Goal: Transaction & Acquisition: Obtain resource

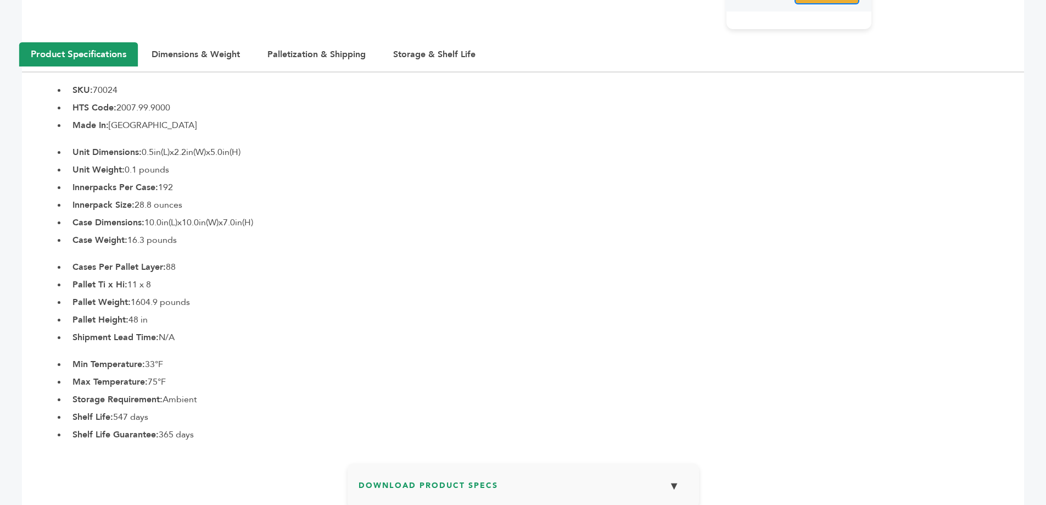
scroll to position [494, 0]
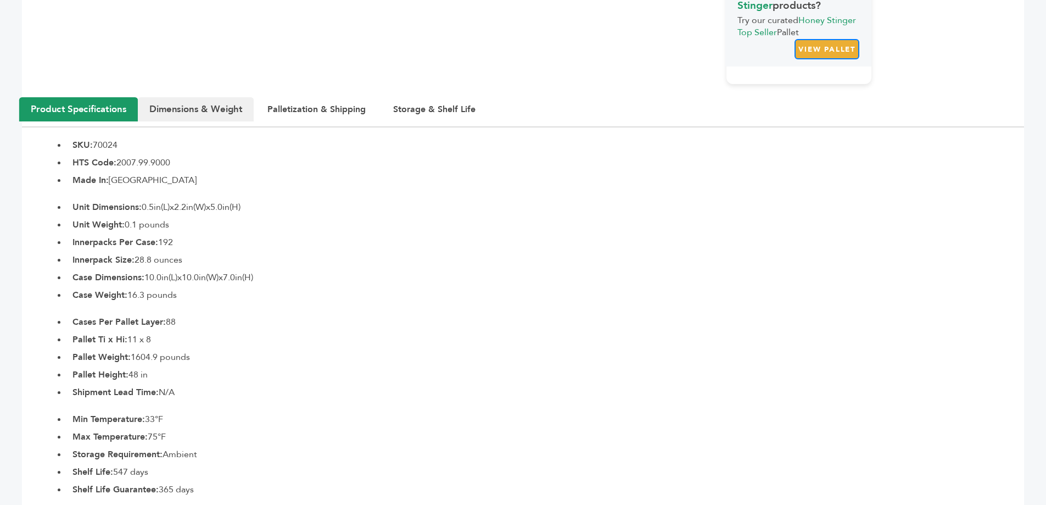
click at [184, 120] on button "Dimensions & Weight" at bounding box center [196, 109] width 116 height 24
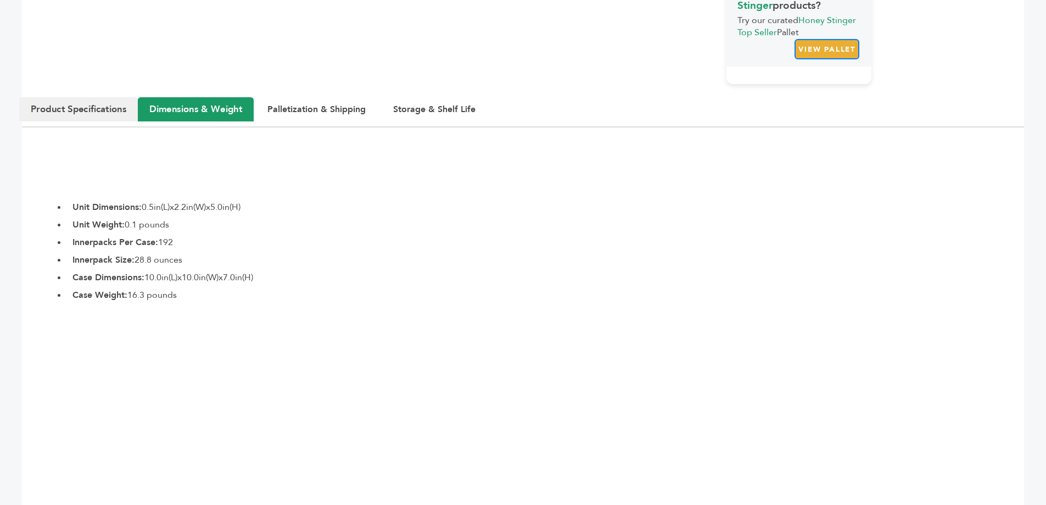
click at [81, 108] on button "Product Specifications" at bounding box center [78, 109] width 119 height 24
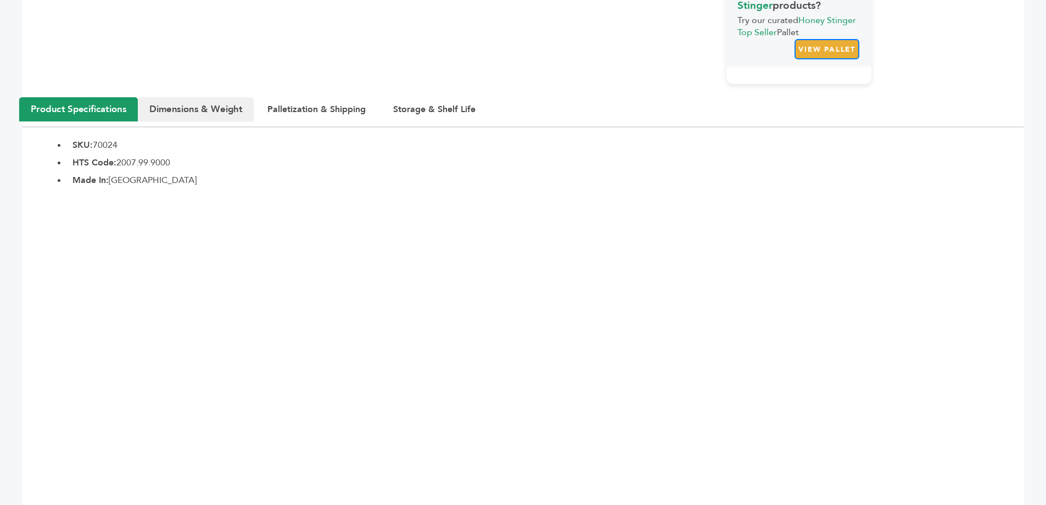
click at [181, 109] on button "Dimensions & Weight" at bounding box center [196, 109] width 116 height 24
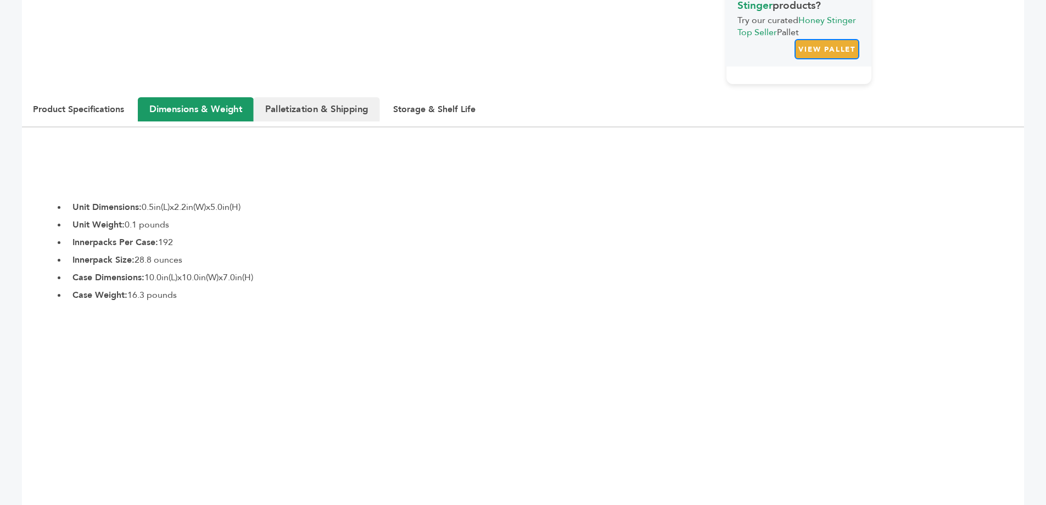
click at [344, 109] on button "Palletization & Shipping" at bounding box center [317, 109] width 126 height 24
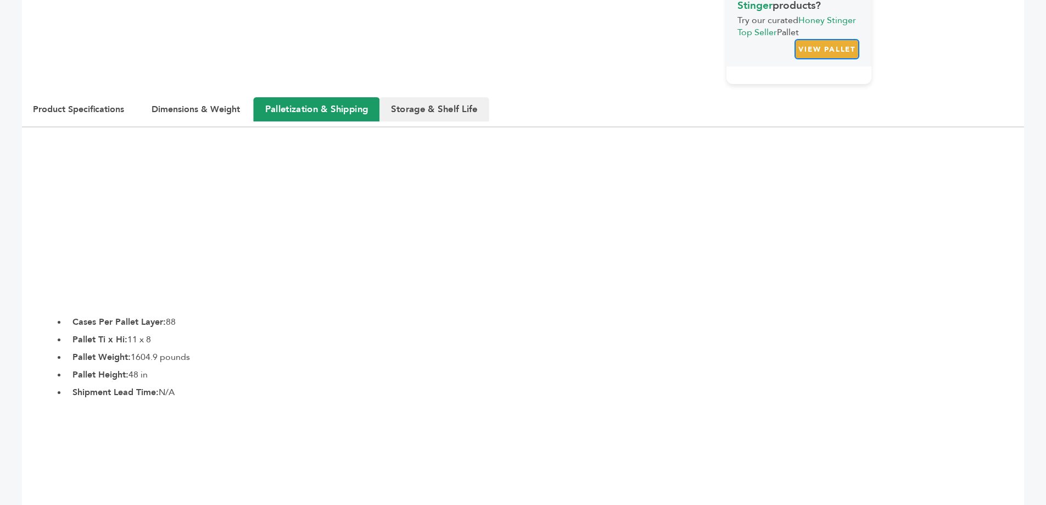
click at [414, 112] on button "Storage & Shelf Life" at bounding box center [434, 109] width 110 height 24
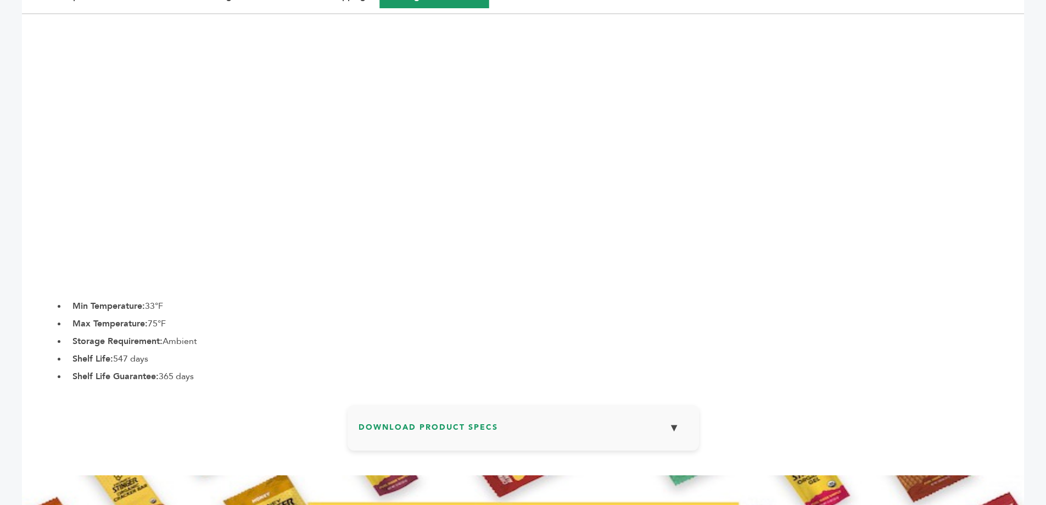
scroll to position [549, 0]
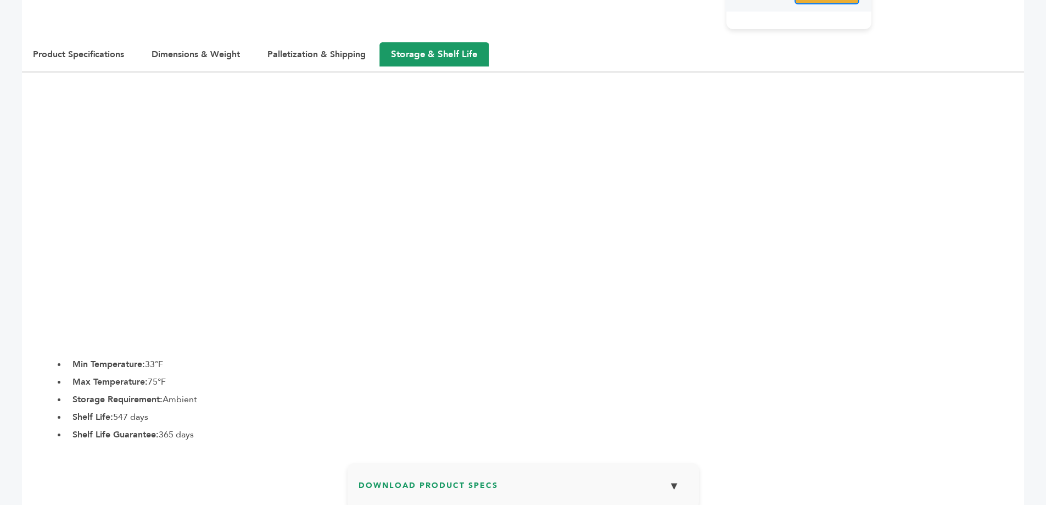
click at [674, 483] on button "▼" at bounding box center [674, 486] width 27 height 24
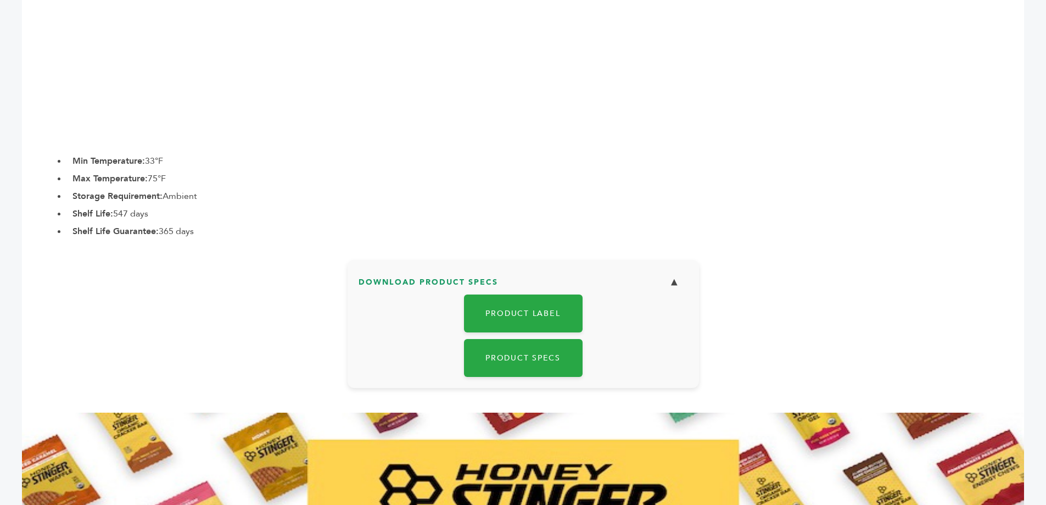
scroll to position [769, 0]
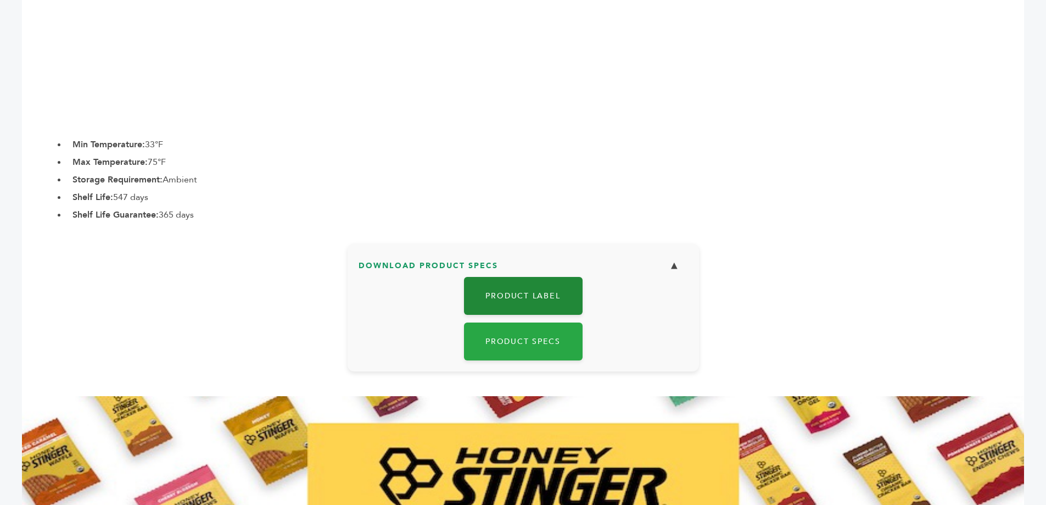
click at [553, 300] on link "Product Label" at bounding box center [523, 296] width 119 height 38
click at [534, 289] on link "Product Label" at bounding box center [523, 296] width 119 height 38
click at [678, 269] on button "▼" at bounding box center [674, 266] width 27 height 24
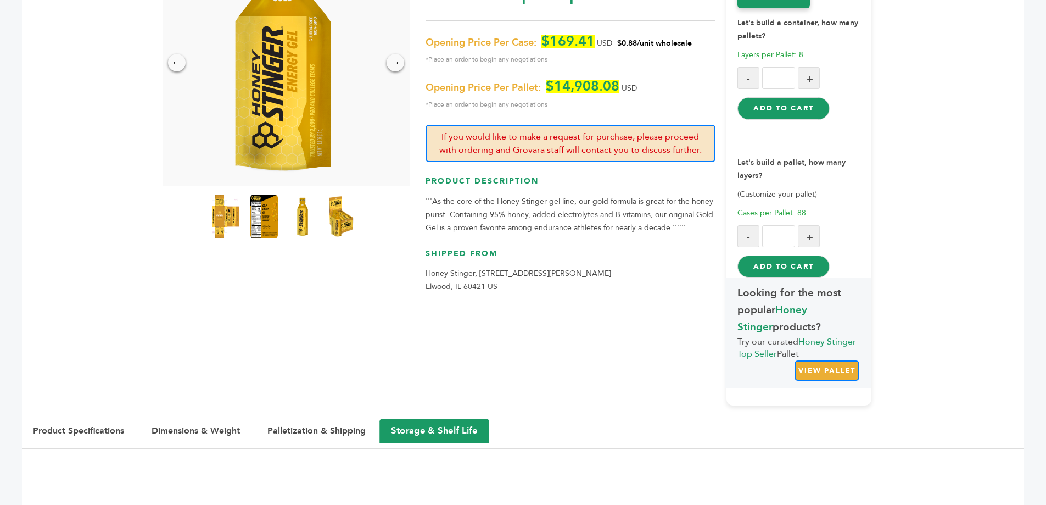
scroll to position [220, 0]
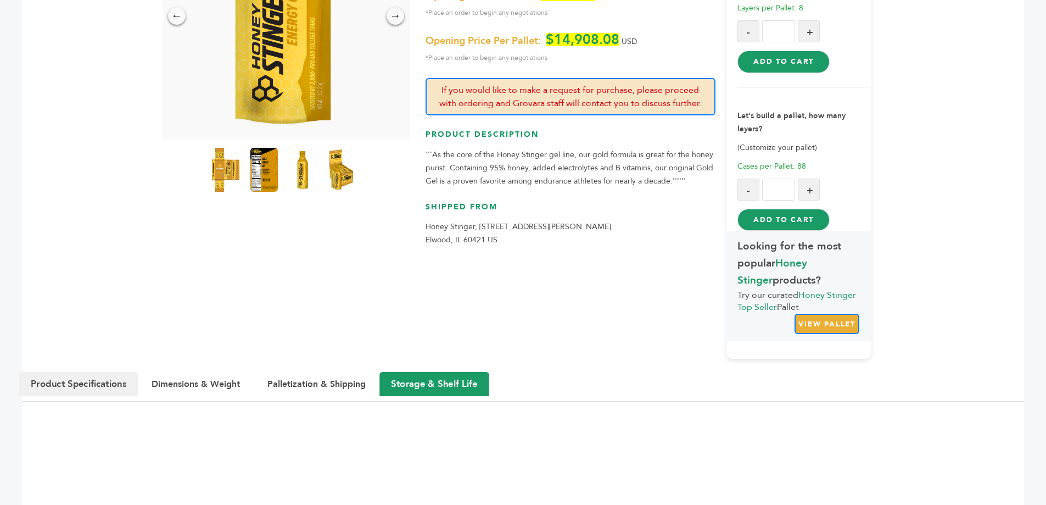
click at [82, 383] on button "Product Specifications" at bounding box center [78, 384] width 119 height 24
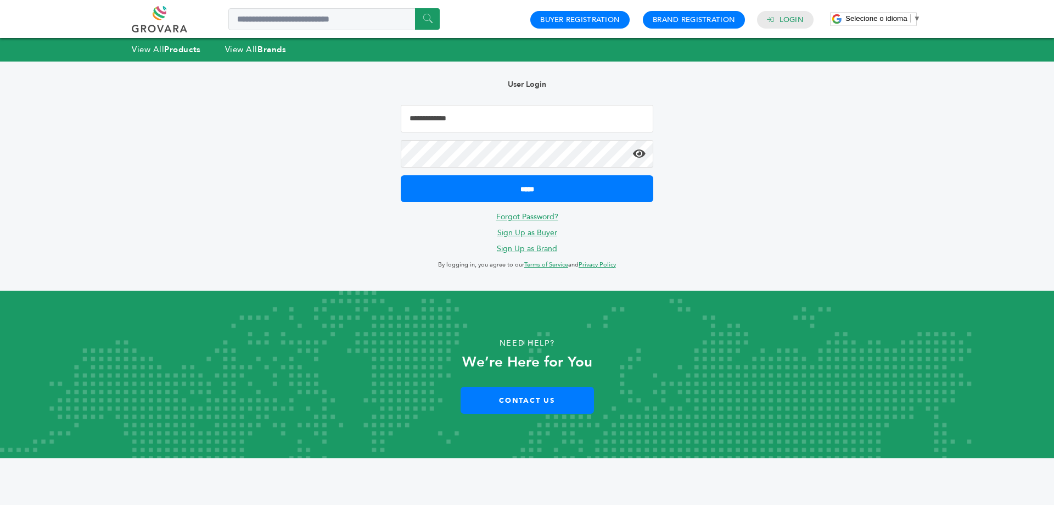
click at [533, 118] on input "Email Address" at bounding box center [527, 118] width 253 height 27
type input "**********"
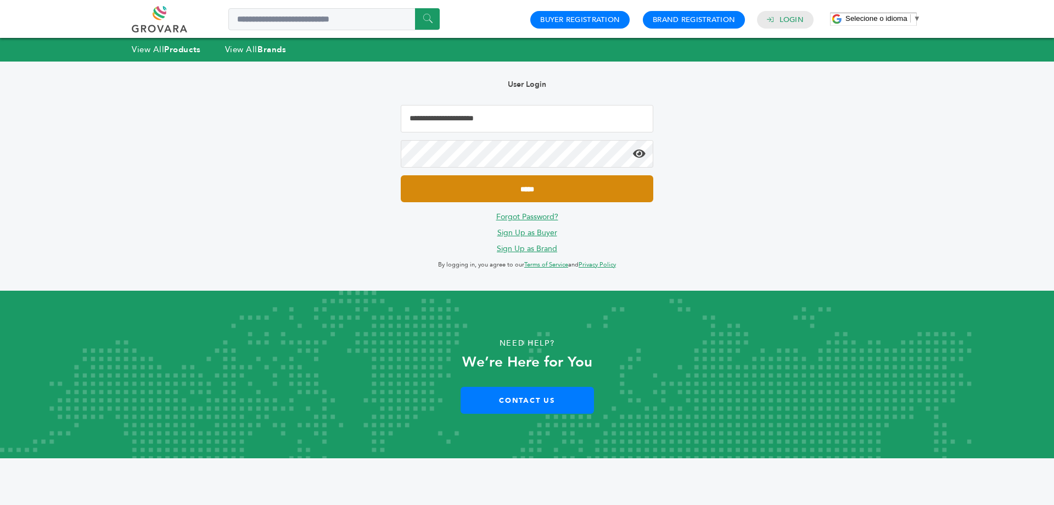
click at [512, 193] on input "*****" at bounding box center [527, 188] width 253 height 27
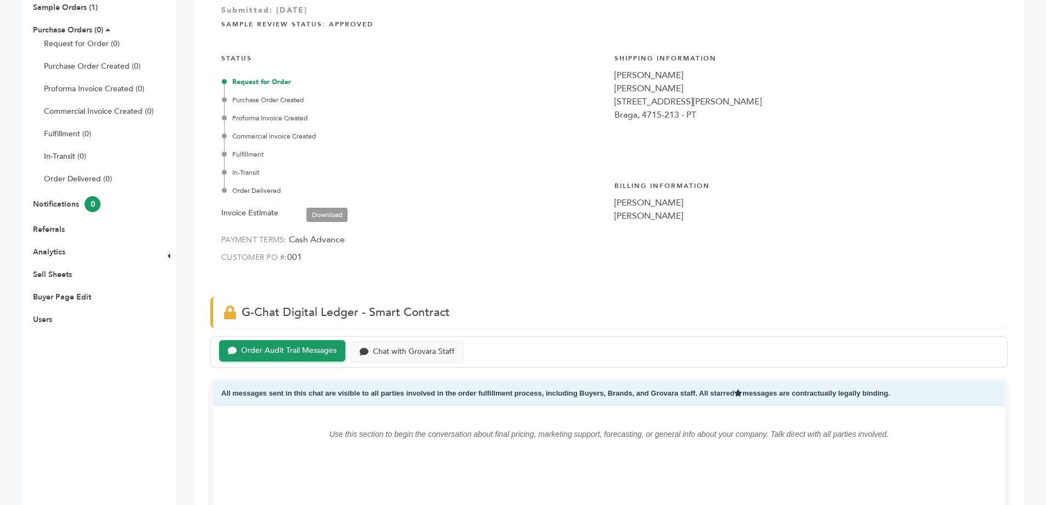
scroll to position [55, 0]
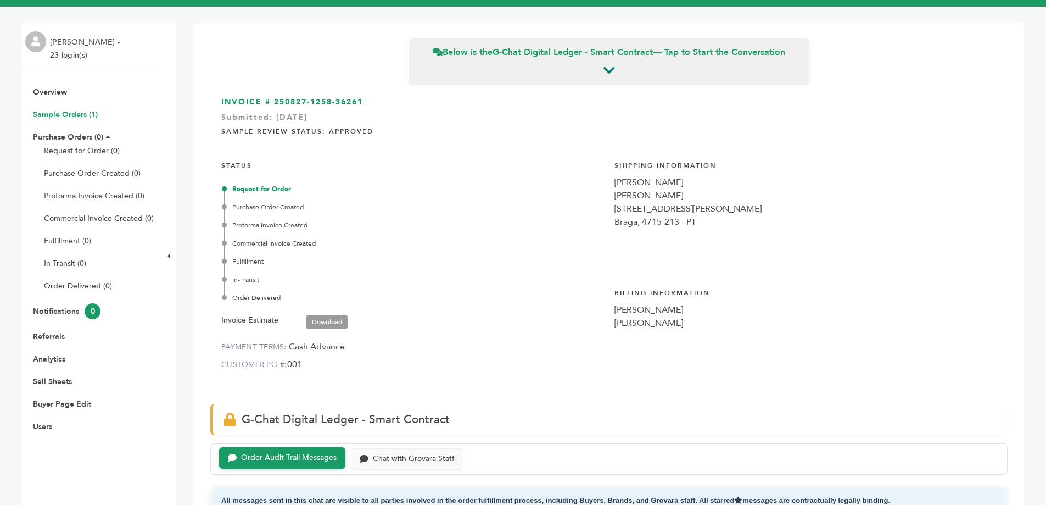
click at [61, 111] on link "Sample Orders (1)" at bounding box center [65, 114] width 65 height 10
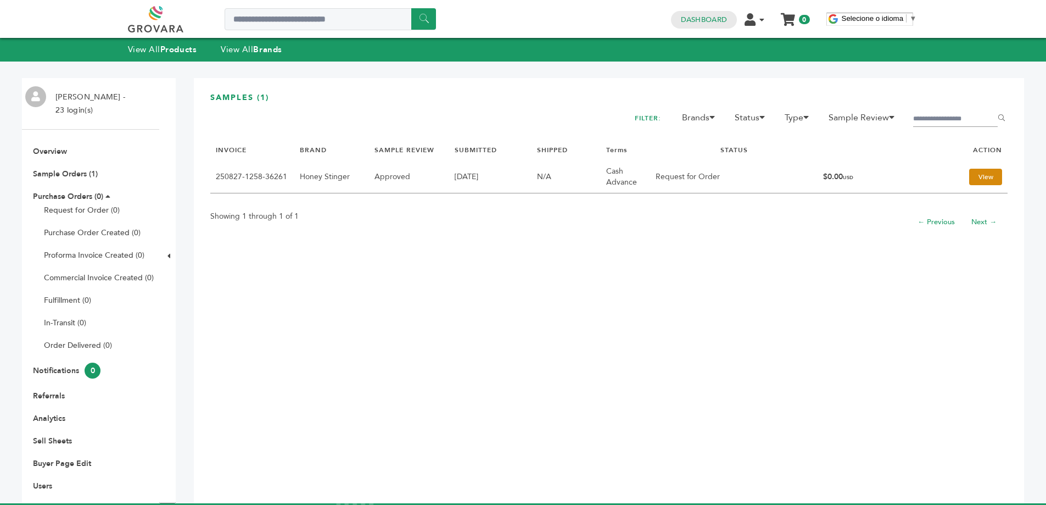
click at [969, 173] on link "View" at bounding box center [985, 177] width 33 height 16
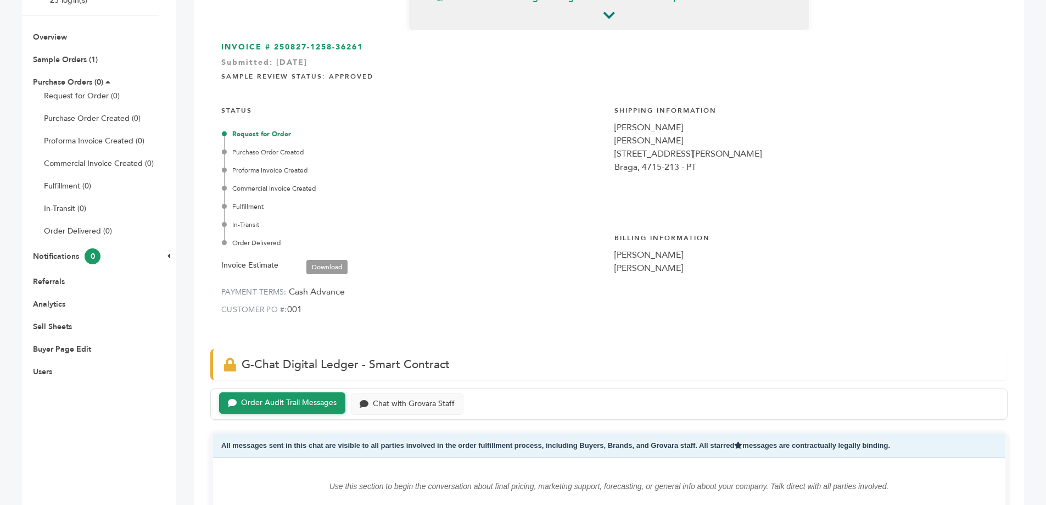
scroll to position [55, 0]
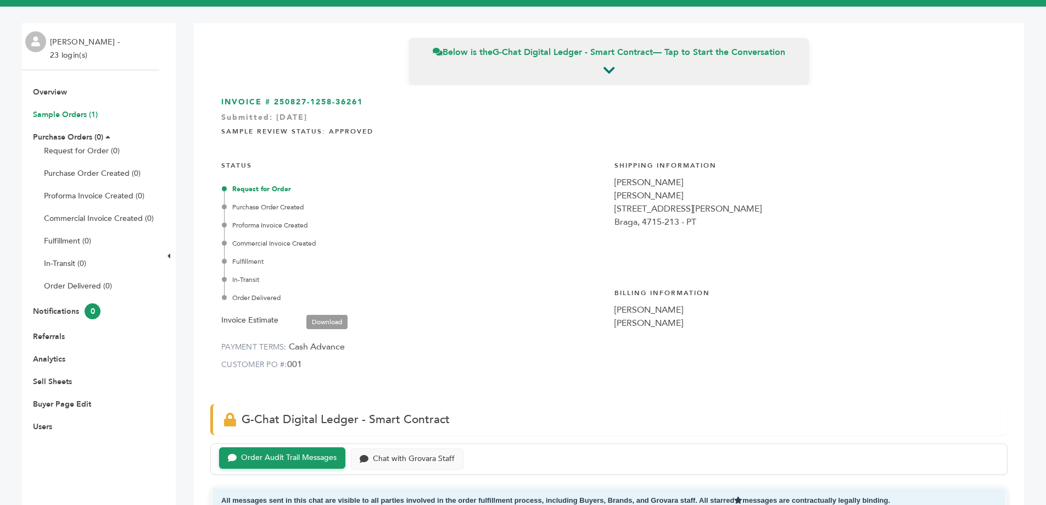
click at [81, 112] on link "Sample Orders (1)" at bounding box center [65, 114] width 65 height 10
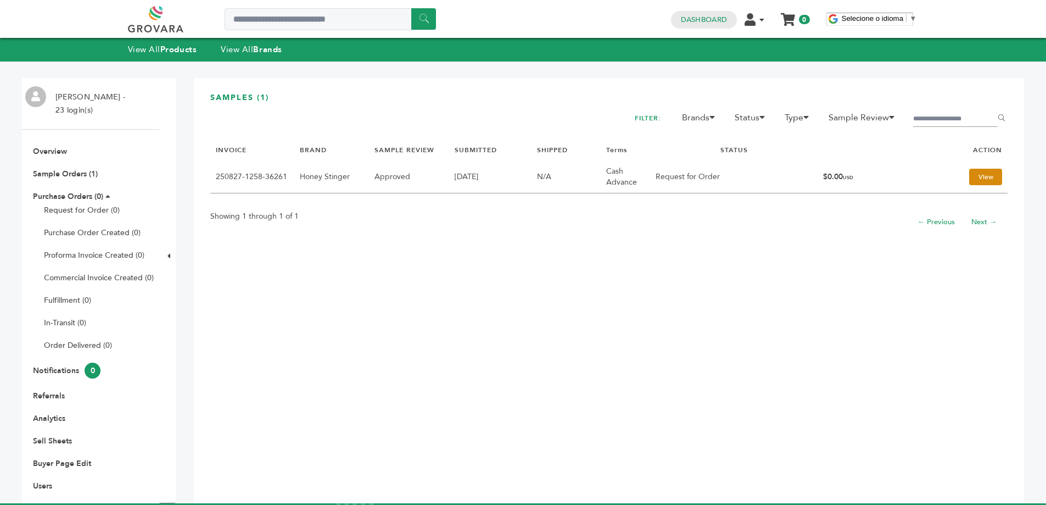
click at [970, 177] on link "View" at bounding box center [985, 177] width 33 height 16
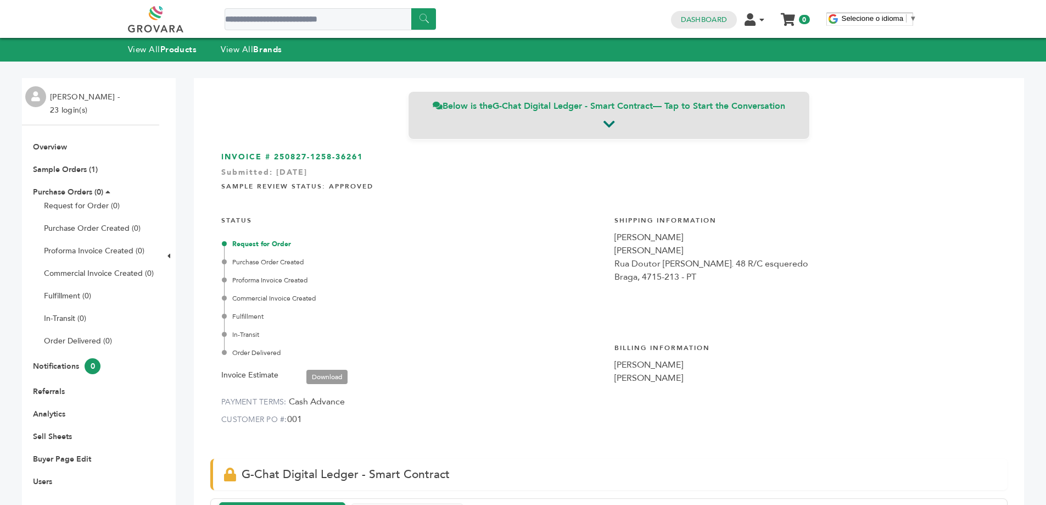
click at [603, 126] on icon at bounding box center [609, 124] width 12 height 13
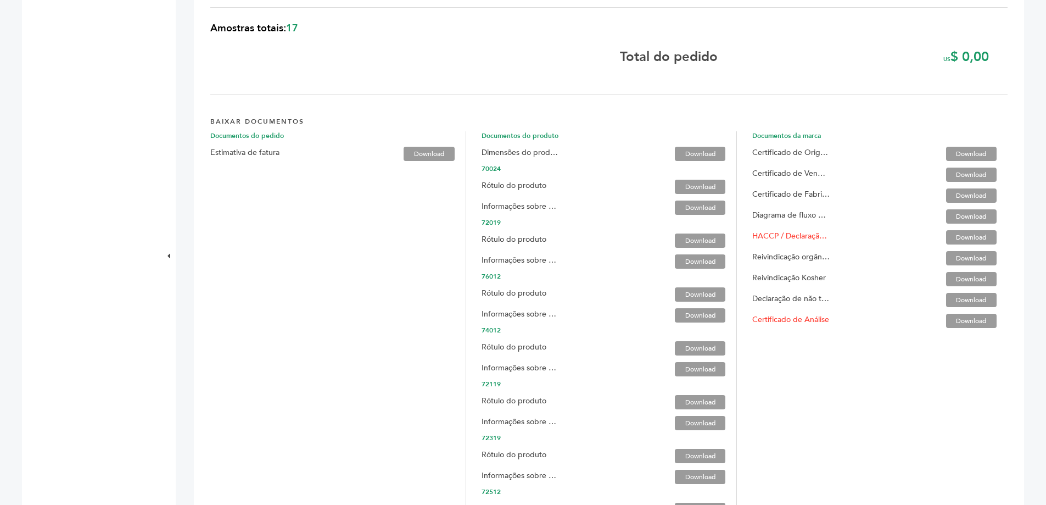
scroll to position [1647, 0]
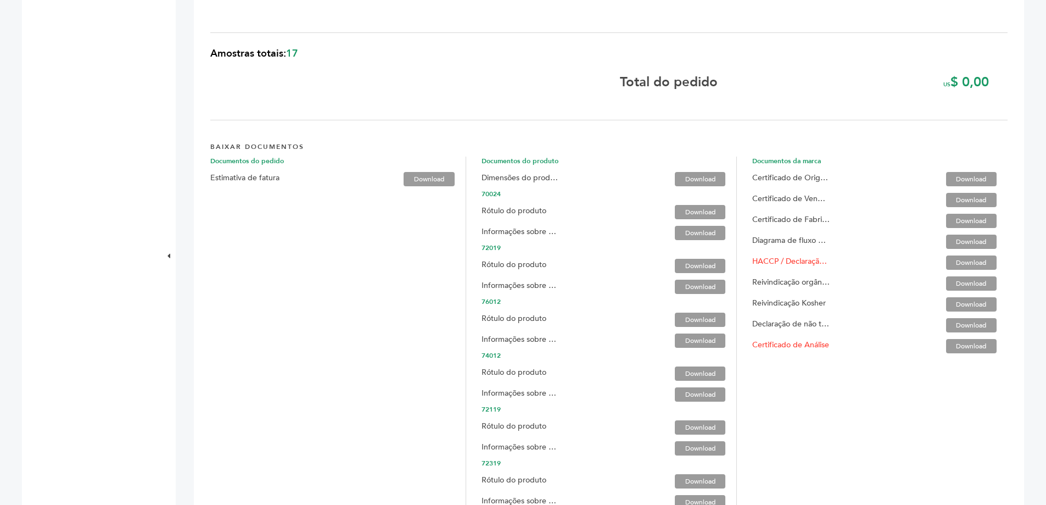
click at [421, 177] on font "Download" at bounding box center [429, 179] width 30 height 9
click at [690, 180] on font "Download" at bounding box center [700, 179] width 30 height 9
click at [686, 177] on font "Download" at bounding box center [700, 179] width 30 height 9
click at [687, 212] on font "Download" at bounding box center [700, 212] width 30 height 9
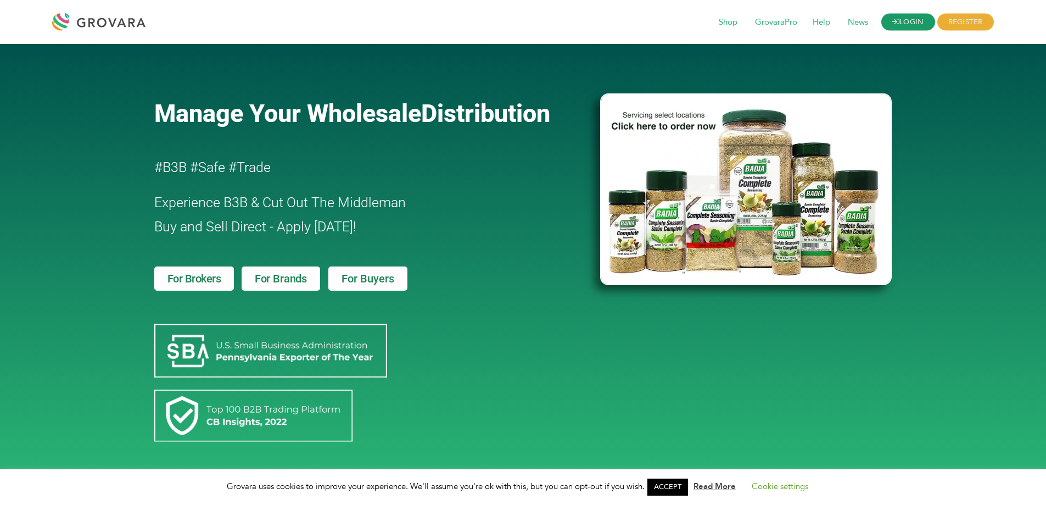
click at [909, 16] on link "LOGIN" at bounding box center [908, 22] width 54 height 17
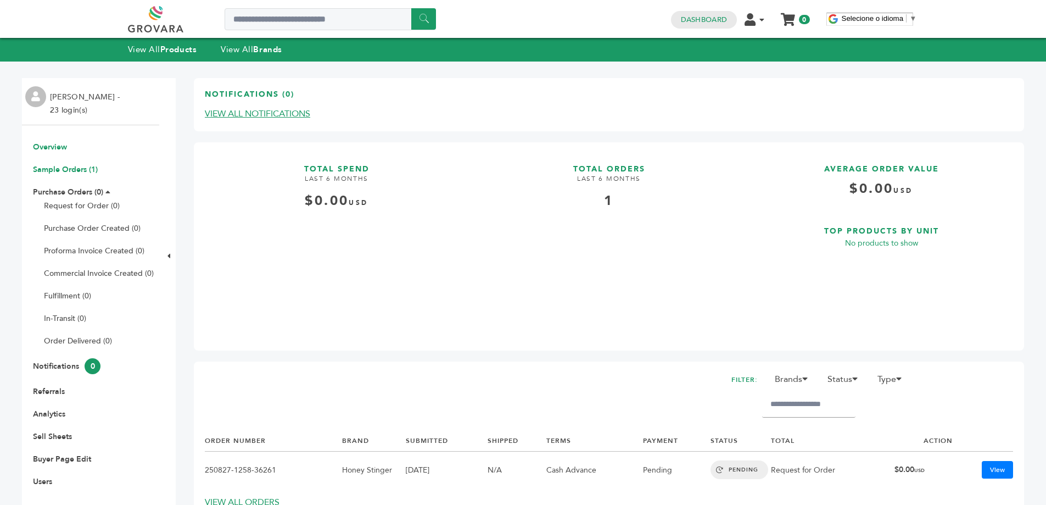
click at [76, 170] on link "Sample Orders (1)" at bounding box center [65, 169] width 65 height 10
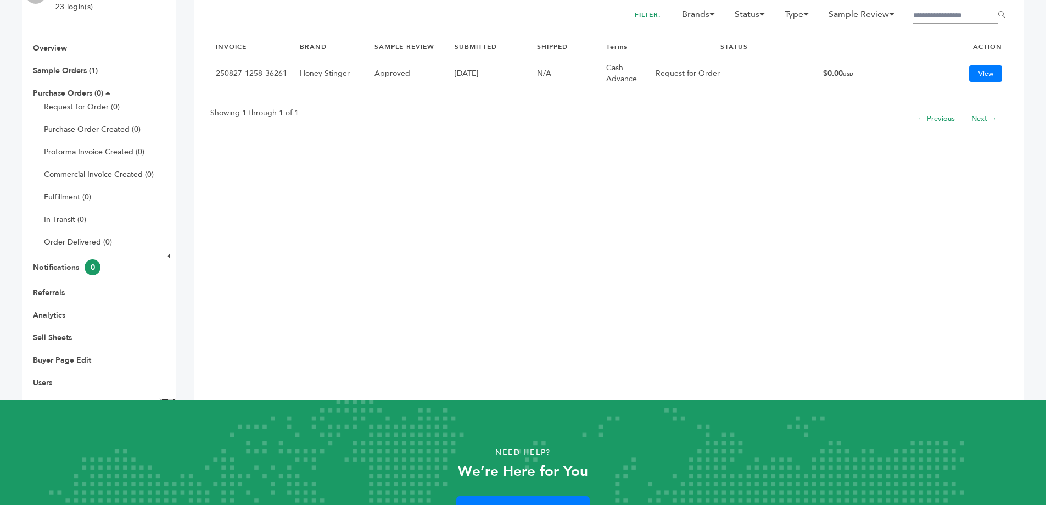
scroll to position [110, 0]
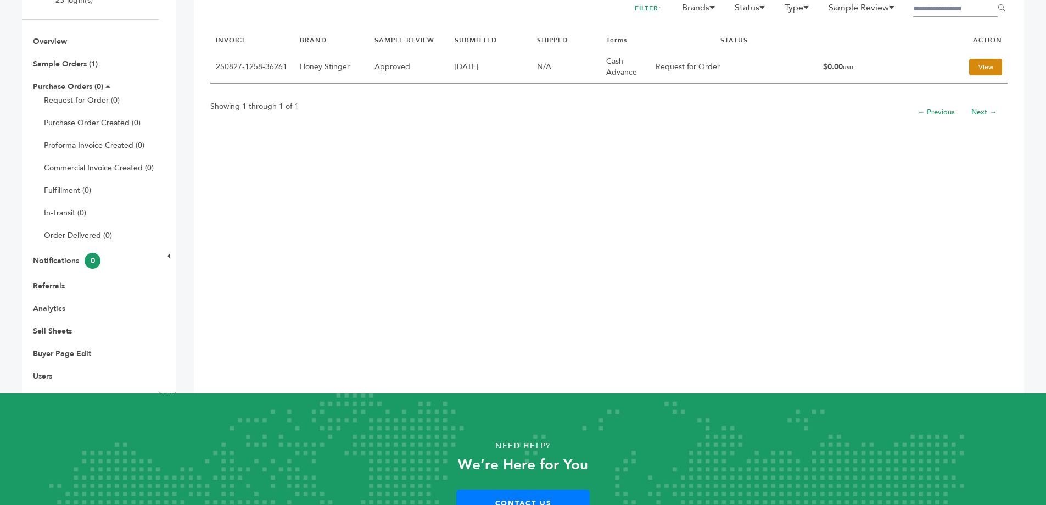
click at [984, 59] on link "View" at bounding box center [985, 67] width 33 height 16
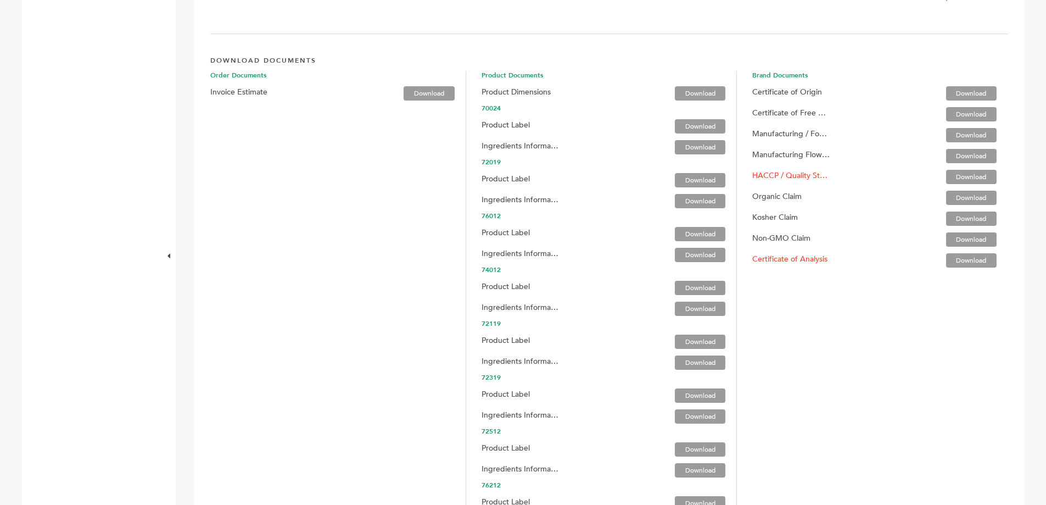
scroll to position [1647, 0]
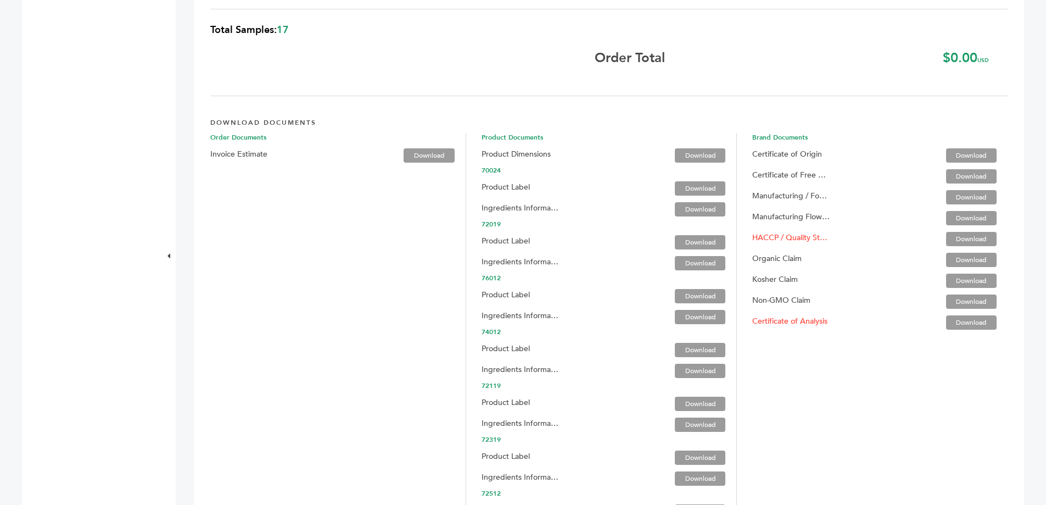
click at [692, 210] on link "Download" at bounding box center [700, 209] width 51 height 14
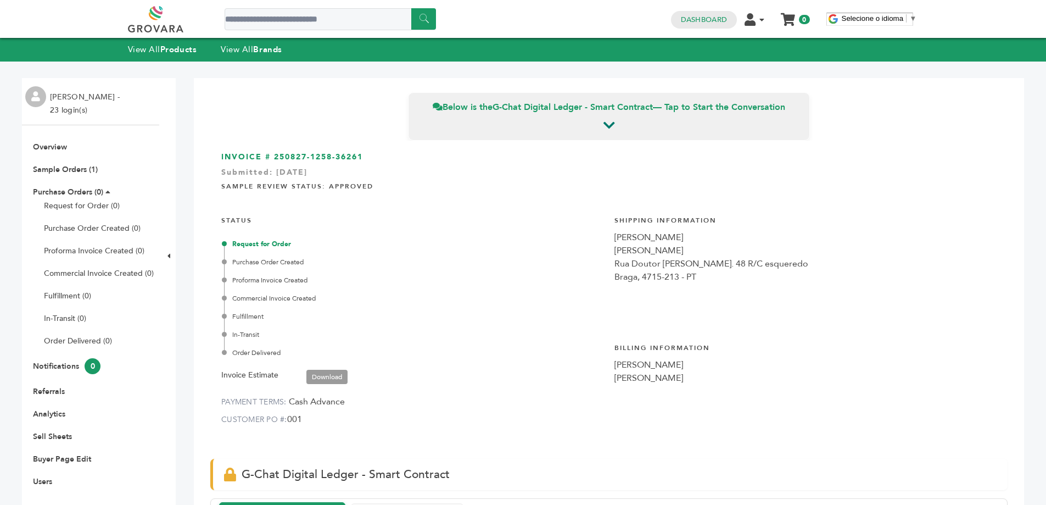
scroll to position [1647, 0]
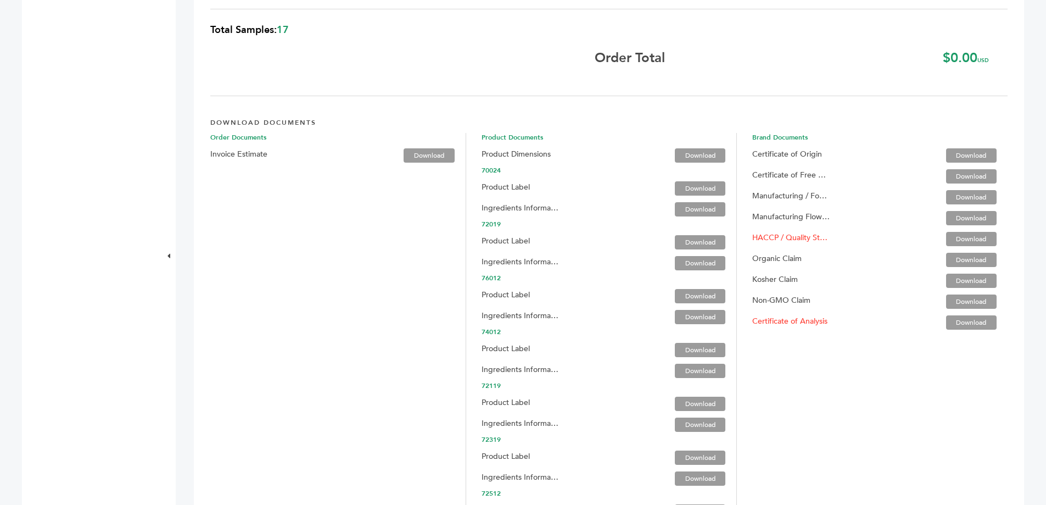
click at [686, 244] on link "Download" at bounding box center [700, 242] width 51 height 14
click at [696, 261] on link "Download" at bounding box center [700, 263] width 51 height 14
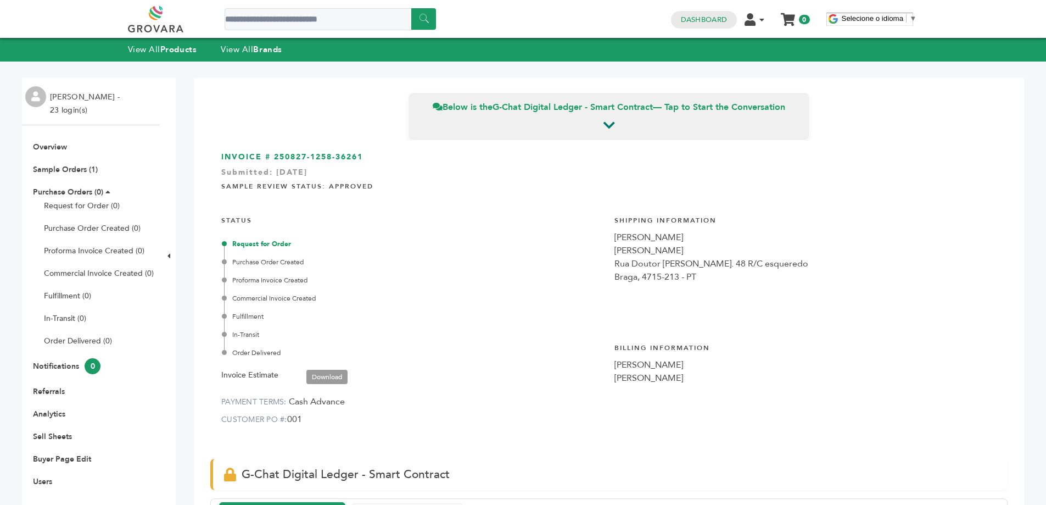
scroll to position [1647, 0]
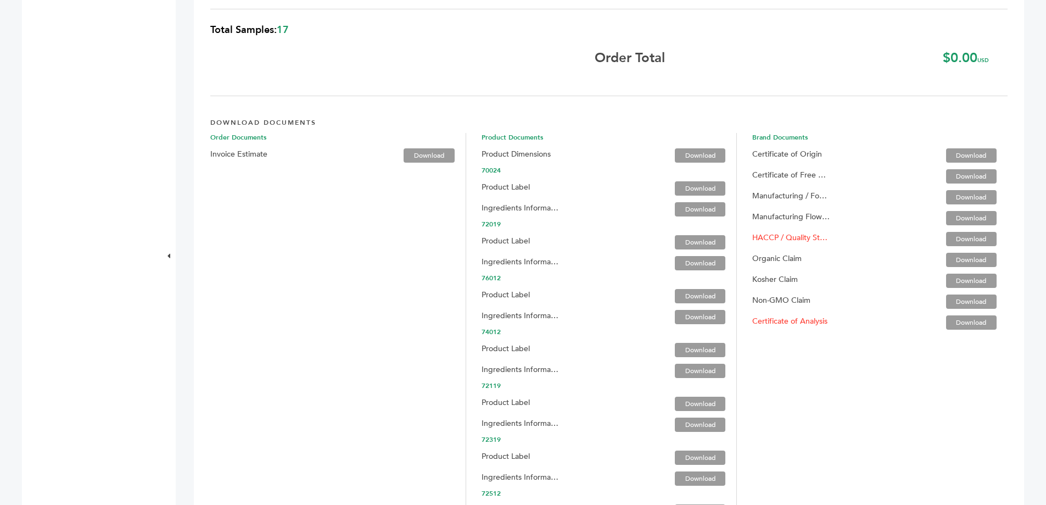
click at [692, 299] on link "Download" at bounding box center [700, 296] width 51 height 14
click at [692, 315] on link "Download" at bounding box center [700, 317] width 51 height 14
click at [695, 350] on link "Download" at bounding box center [700, 350] width 51 height 14
click at [710, 369] on link "Download" at bounding box center [700, 370] width 51 height 14
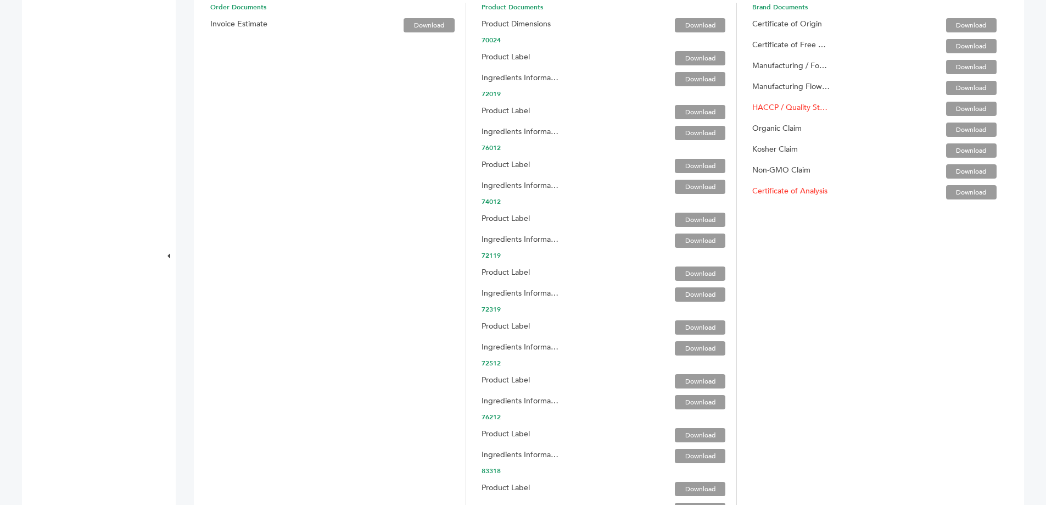
scroll to position [1812, 0]
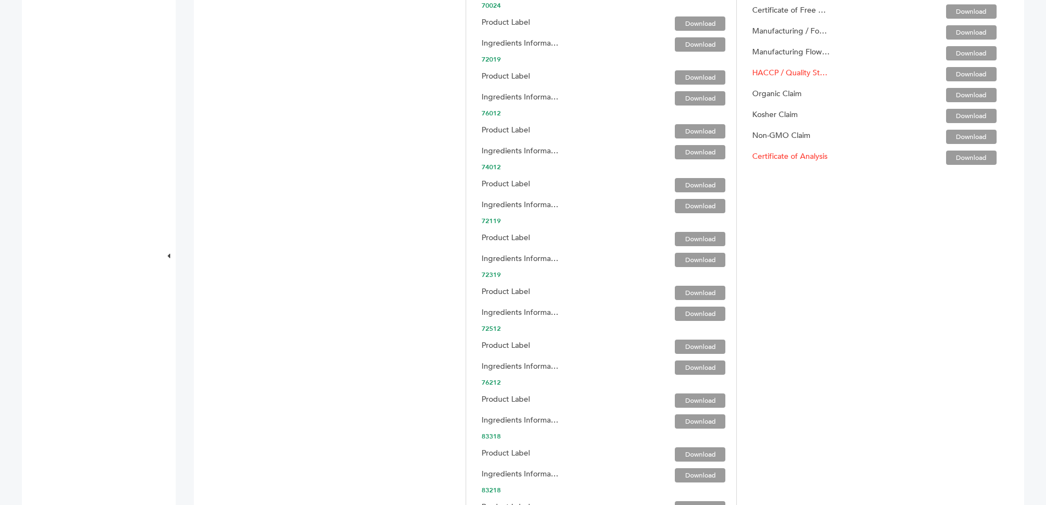
click at [698, 238] on link "Download" at bounding box center [700, 239] width 51 height 14
click at [700, 255] on link "Download" at bounding box center [700, 260] width 51 height 14
click at [696, 239] on link "Download" at bounding box center [700, 239] width 51 height 14
click at [695, 294] on link "Download" at bounding box center [700, 293] width 51 height 14
click at [684, 315] on link "Download" at bounding box center [700, 313] width 51 height 14
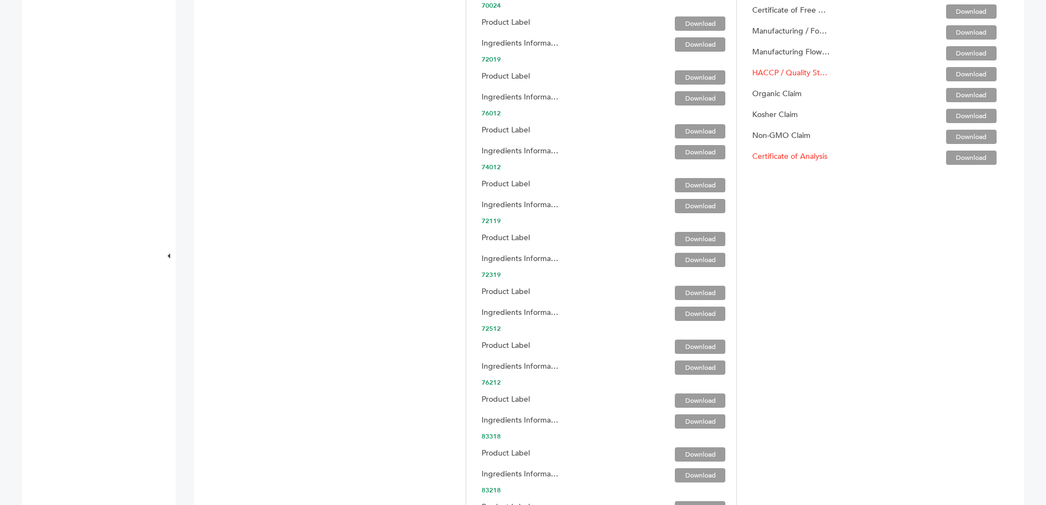
click at [701, 343] on link "Download" at bounding box center [700, 346] width 51 height 14
click at [675, 367] on link "Download" at bounding box center [700, 367] width 51 height 14
click at [698, 399] on link "Download" at bounding box center [700, 400] width 51 height 14
click at [679, 421] on link "Download" at bounding box center [700, 421] width 51 height 14
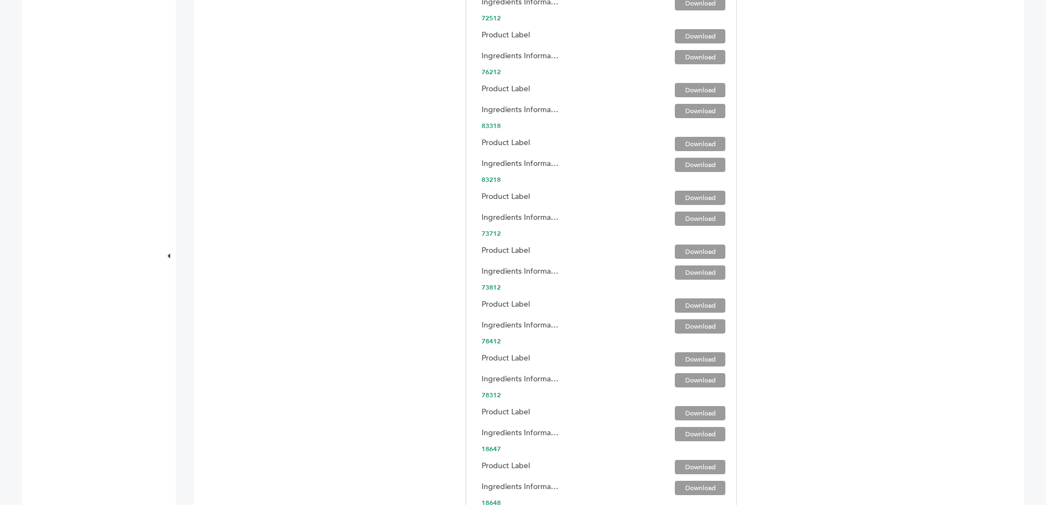
scroll to position [2141, 0]
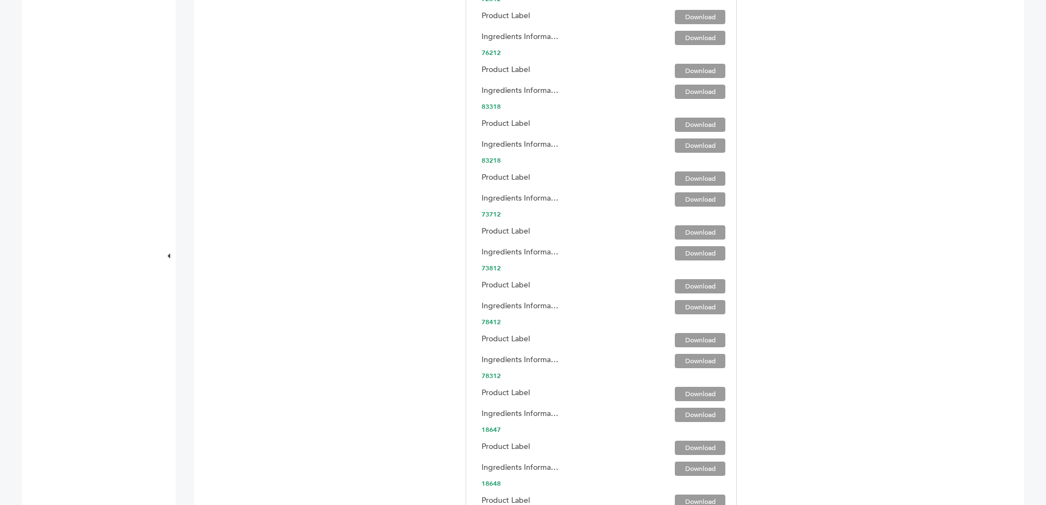
click at [687, 125] on link "Download" at bounding box center [700, 125] width 51 height 14
click at [691, 149] on link "Download" at bounding box center [700, 145] width 51 height 14
click at [692, 178] on link "Download" at bounding box center [700, 178] width 51 height 14
click at [696, 198] on link "Download" at bounding box center [700, 199] width 51 height 14
click at [692, 231] on link "Download" at bounding box center [700, 232] width 51 height 14
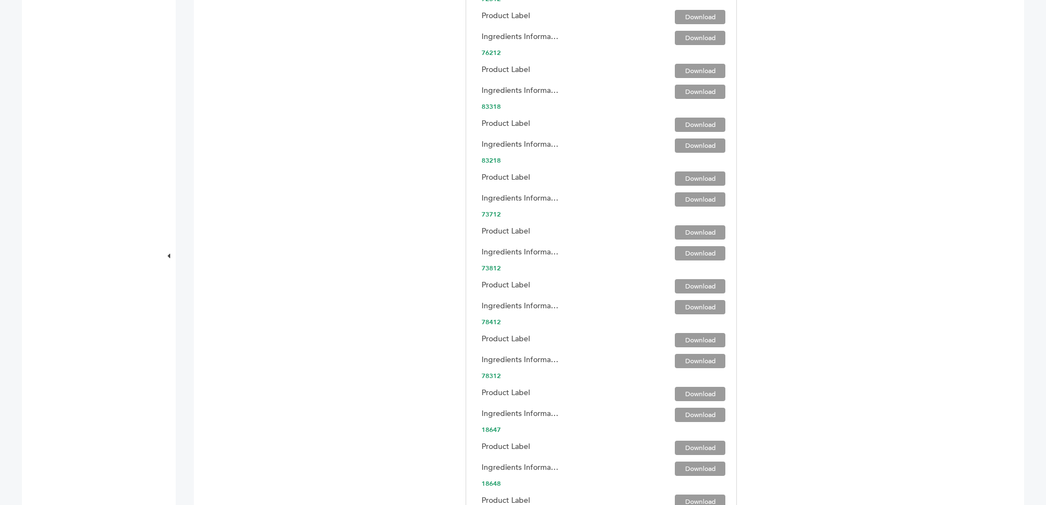
click at [687, 228] on link "Download" at bounding box center [700, 232] width 51 height 14
click at [689, 250] on link "Download" at bounding box center [700, 253] width 51 height 14
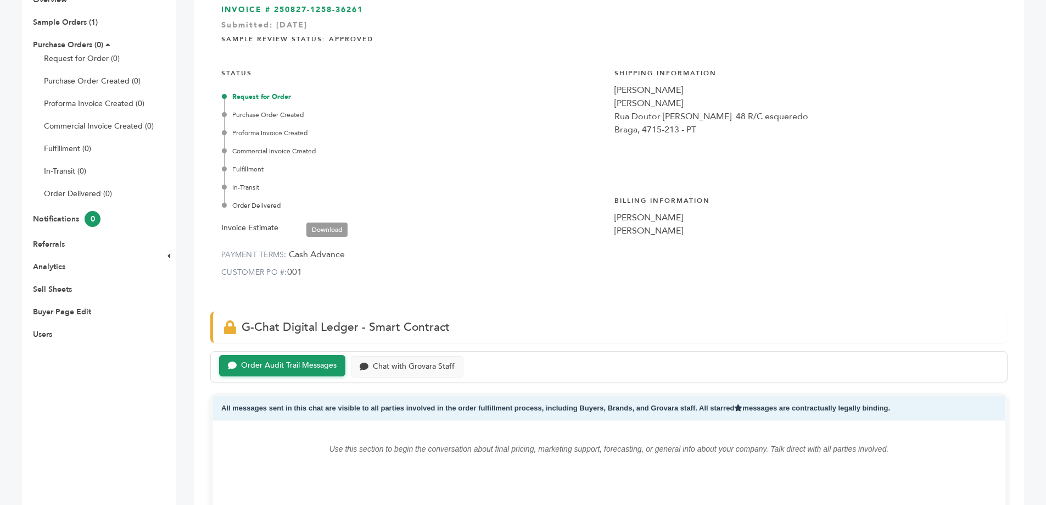
scroll to position [220, 0]
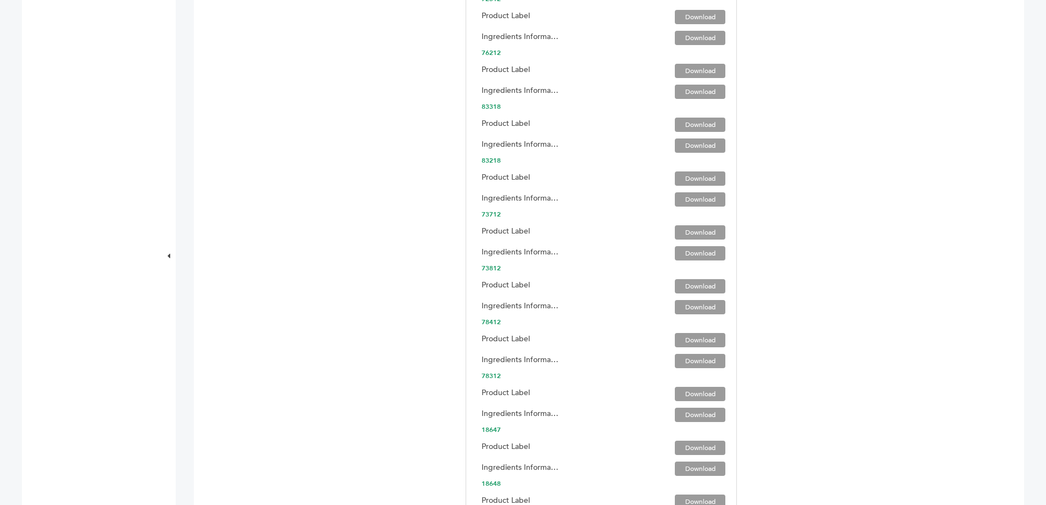
scroll to position [2251, 0]
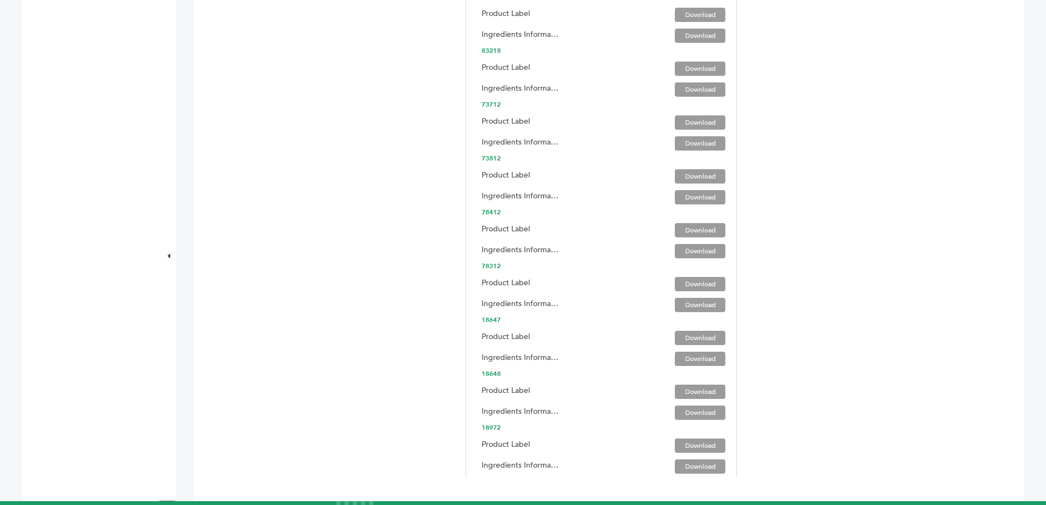
click at [712, 176] on link "Download" at bounding box center [700, 176] width 51 height 14
click at [710, 172] on link "Download" at bounding box center [700, 176] width 51 height 14
click at [697, 227] on link "Download" at bounding box center [700, 230] width 51 height 14
click at [683, 249] on link "Download" at bounding box center [700, 251] width 51 height 14
click at [678, 281] on link "Download" at bounding box center [700, 284] width 51 height 14
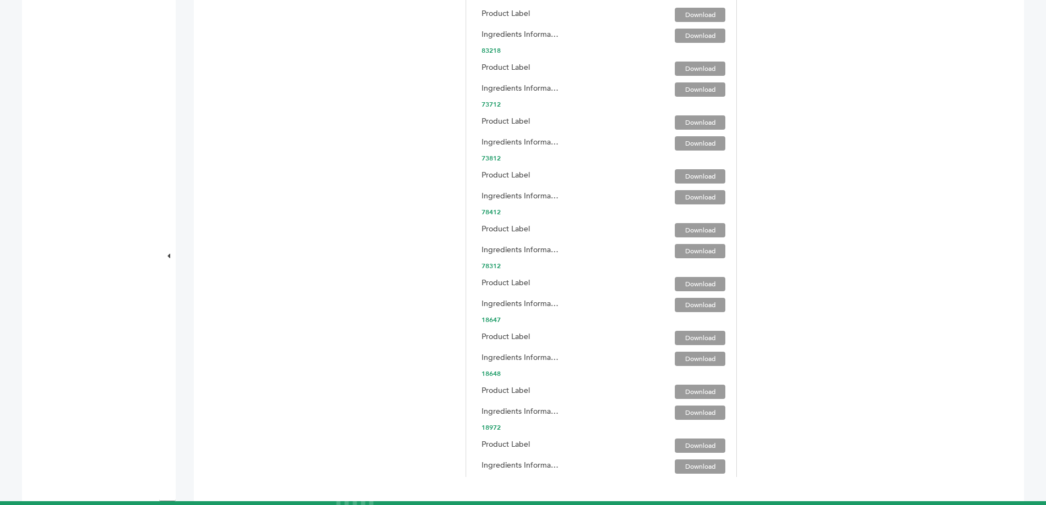
click at [687, 304] on link "Download" at bounding box center [700, 305] width 51 height 14
click at [635, 300] on span "Ingredients Information Download" at bounding box center [609, 304] width 255 height 21
click at [689, 306] on link "Download" at bounding box center [700, 305] width 51 height 14
click at [694, 337] on link "Download" at bounding box center [700, 338] width 51 height 14
click at [683, 359] on link "Download" at bounding box center [700, 358] width 51 height 14
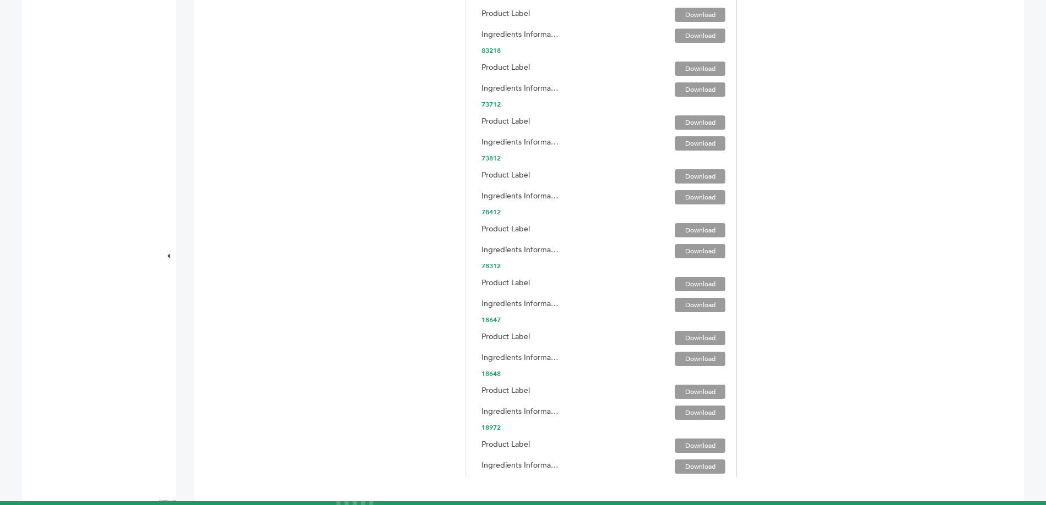
click at [687, 390] on link "Download" at bounding box center [700, 391] width 51 height 14
click at [695, 411] on link "Download" at bounding box center [700, 412] width 51 height 14
click at [675, 446] on link "Download" at bounding box center [700, 445] width 51 height 14
click at [695, 463] on link "Download" at bounding box center [700, 466] width 51 height 14
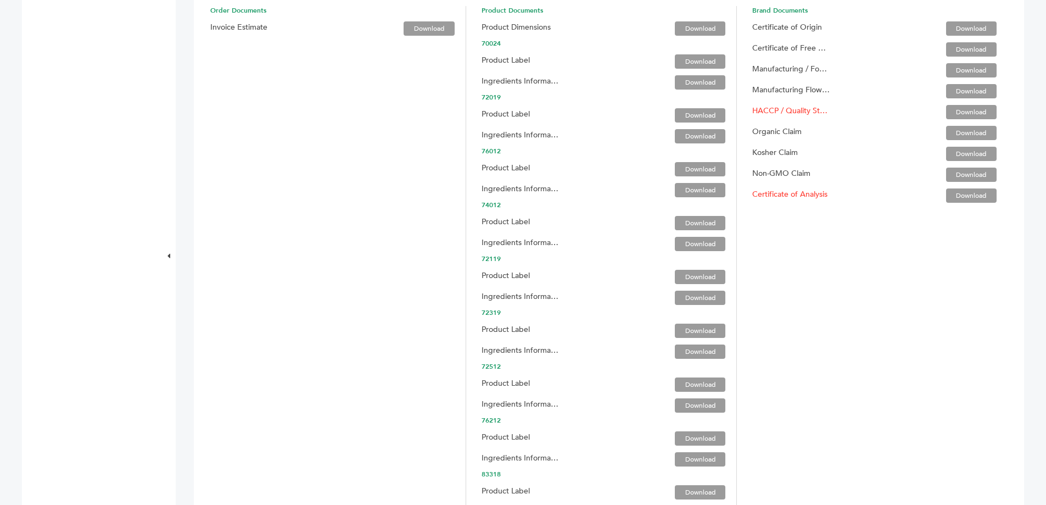
scroll to position [1646, 0]
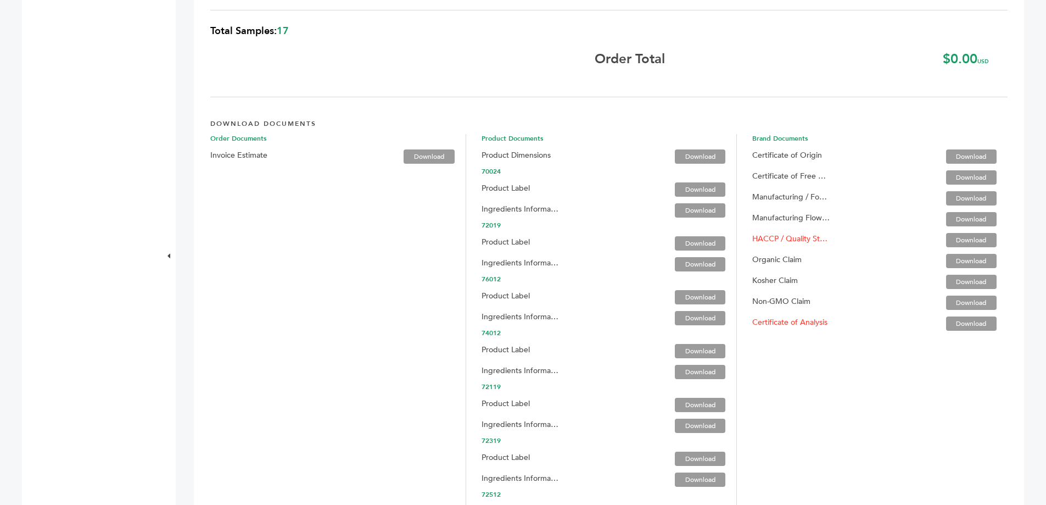
click at [970, 155] on link "Download" at bounding box center [971, 156] width 51 height 14
click at [965, 175] on link "Download" at bounding box center [971, 177] width 51 height 14
click at [954, 195] on link "Download" at bounding box center [971, 198] width 51 height 14
click at [956, 176] on link "Download" at bounding box center [971, 177] width 51 height 14
click at [956, 173] on link "Download" at bounding box center [971, 177] width 51 height 14
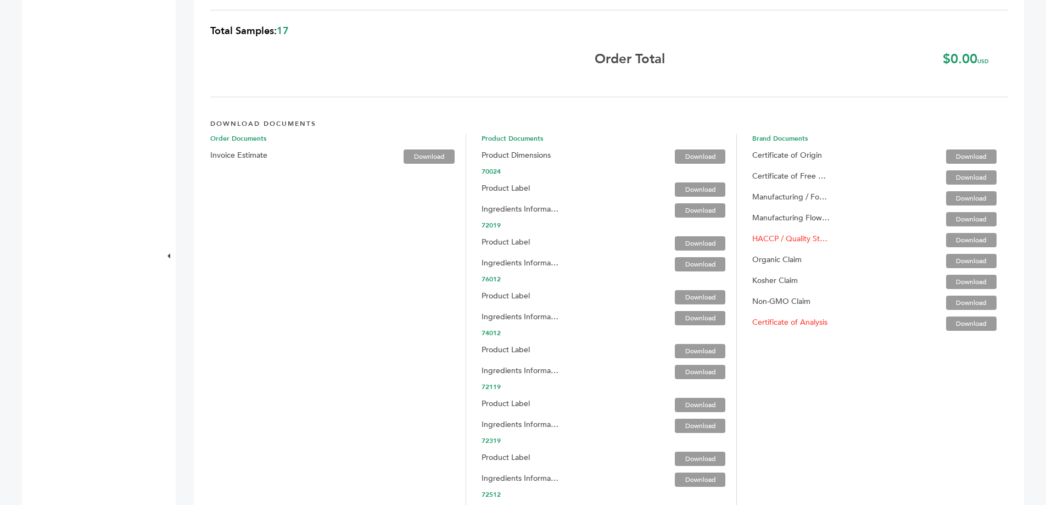
click at [952, 198] on link "Download" at bounding box center [971, 198] width 51 height 14
click at [967, 217] on link "Download" at bounding box center [971, 219] width 51 height 14
click at [948, 239] on link "Download" at bounding box center [971, 240] width 51 height 14
click at [953, 241] on link "Download" at bounding box center [971, 240] width 51 height 14
